Goal: Register for event/course

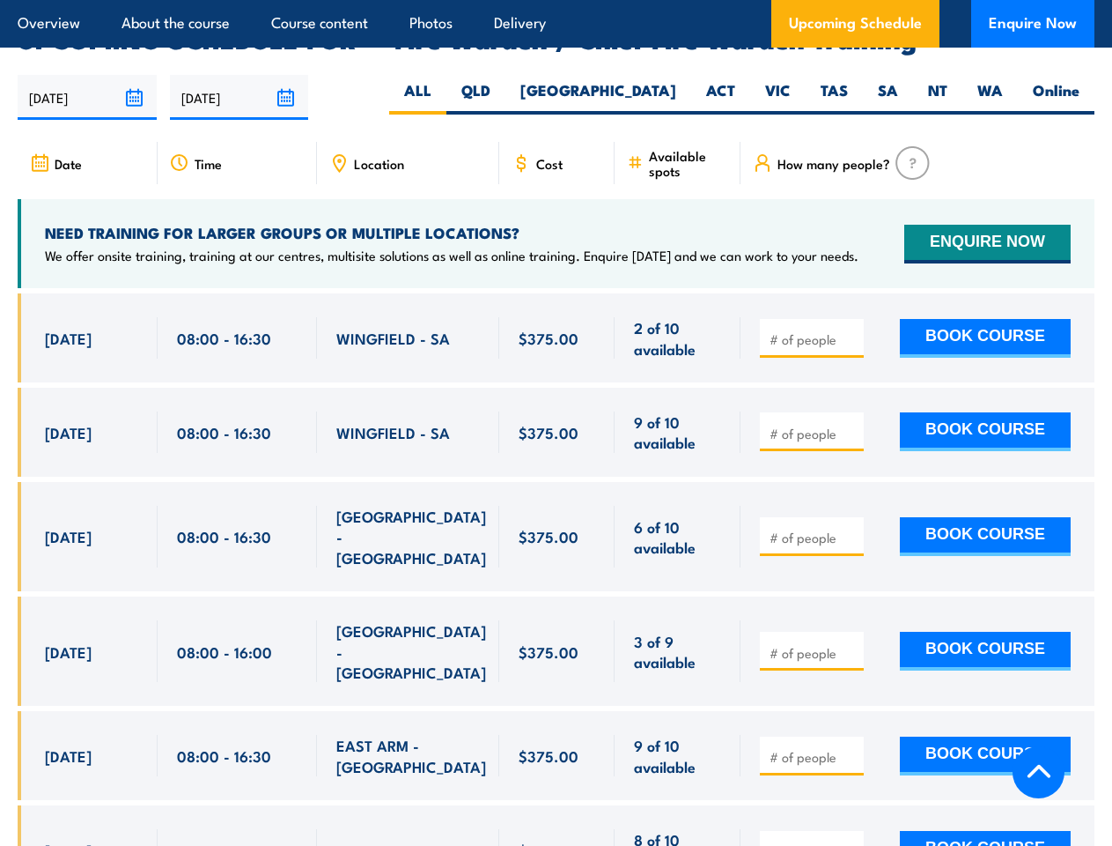
scroll to position [3129, 0]
click at [556, 0] on article "Overview About the course Course content Photos Delivery Upcoming Schedule Enqu…" at bounding box center [556, 24] width 1077 height 48
click at [87, 75] on input "[DATE]" at bounding box center [87, 97] width 139 height 45
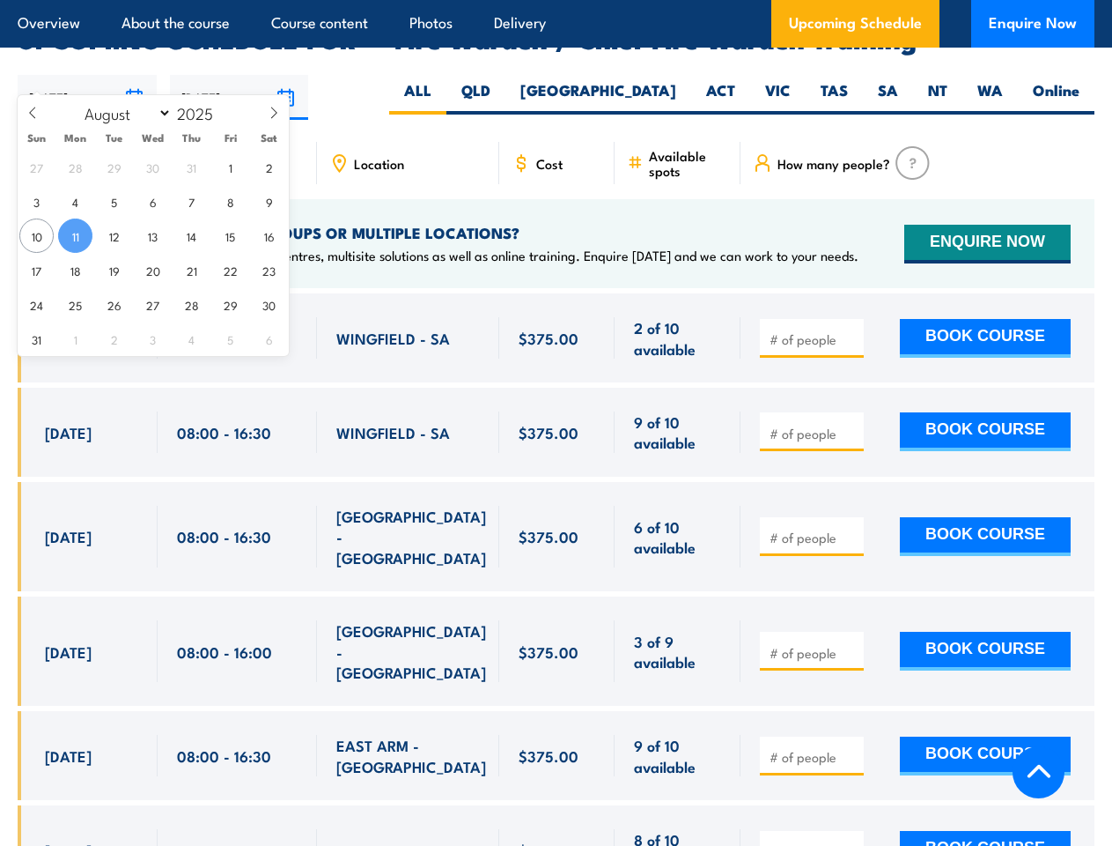
click at [240, 75] on input "[DATE]" at bounding box center [239, 97] width 139 height 45
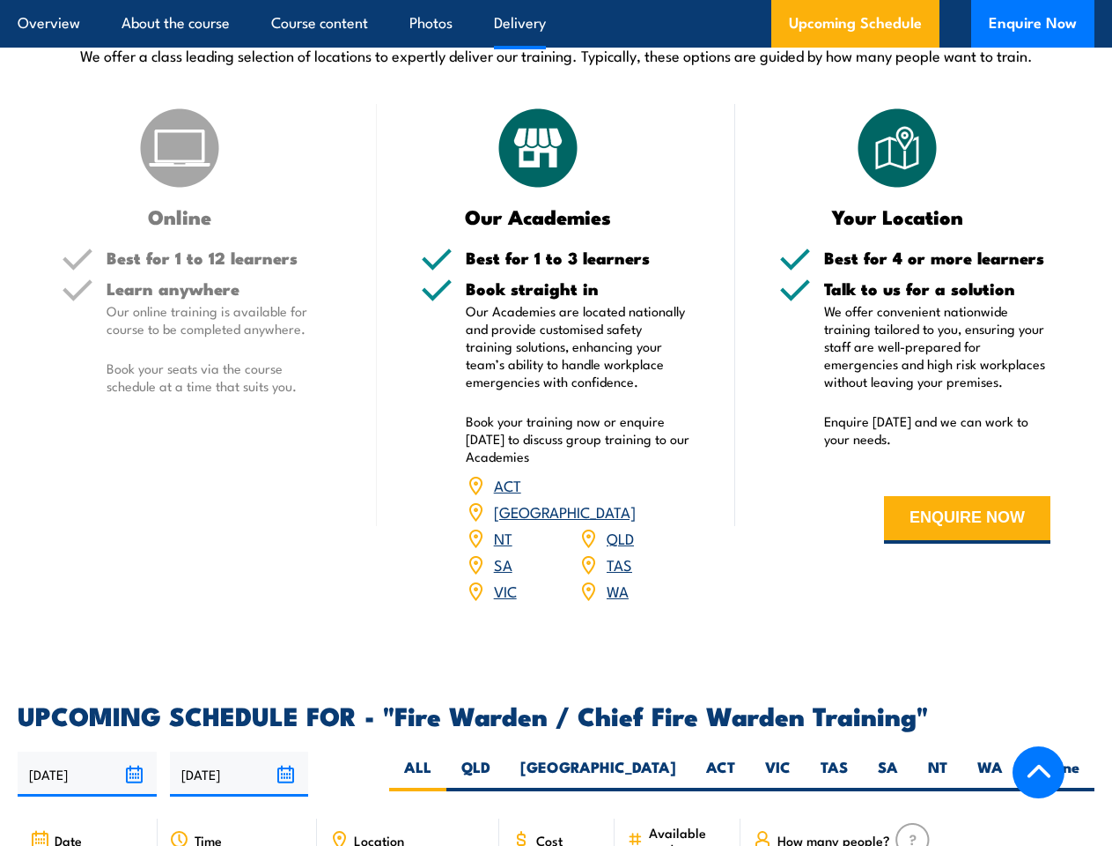
click at [556, 0] on article "Overview About the course Course content Photos Delivery Upcoming Schedule Enqu…" at bounding box center [556, 24] width 1077 height 48
click at [87, 751] on input "[DATE]" at bounding box center [87, 773] width 139 height 45
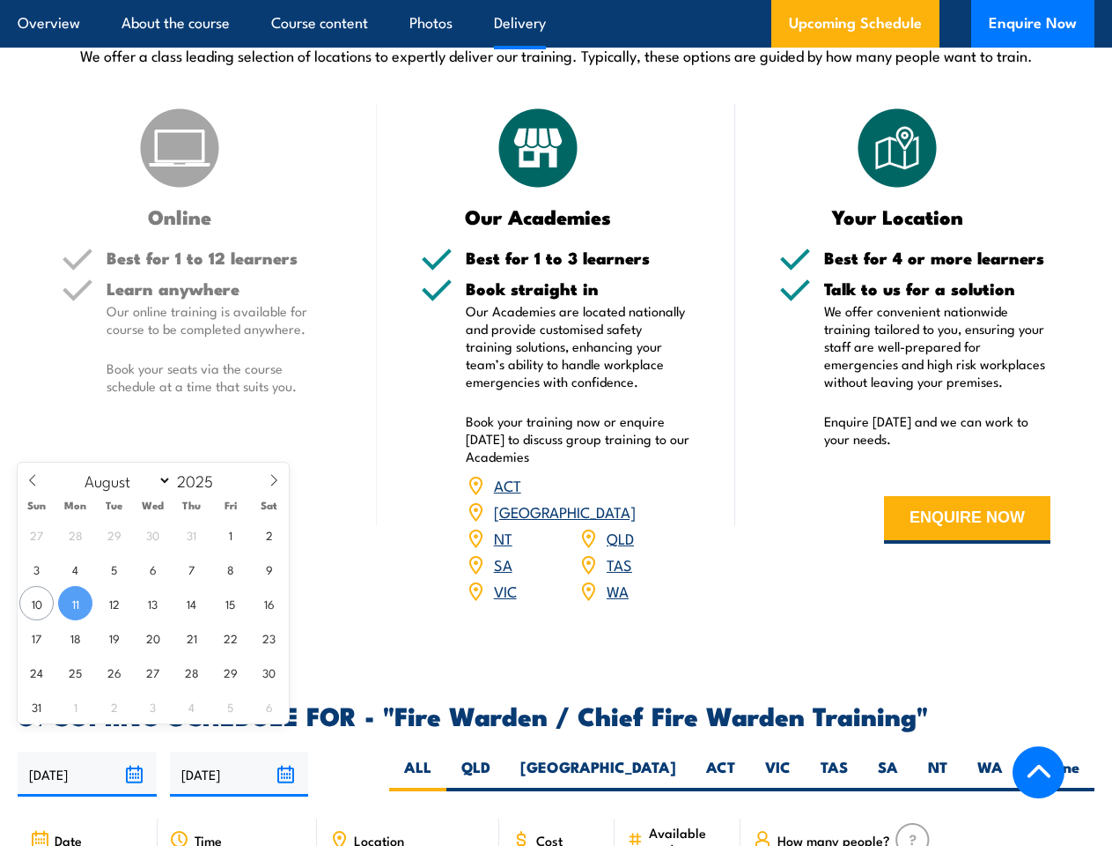
click at [240, 751] on input "[DATE]" at bounding box center [239, 773] width 139 height 45
